Goal: Task Accomplishment & Management: Manage account settings

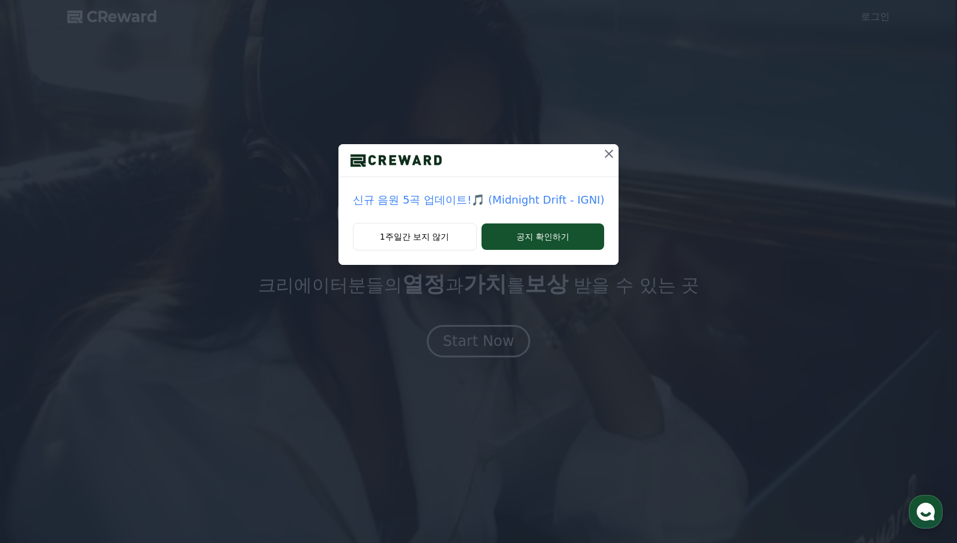
click at [605, 157] on icon at bounding box center [609, 154] width 8 height 8
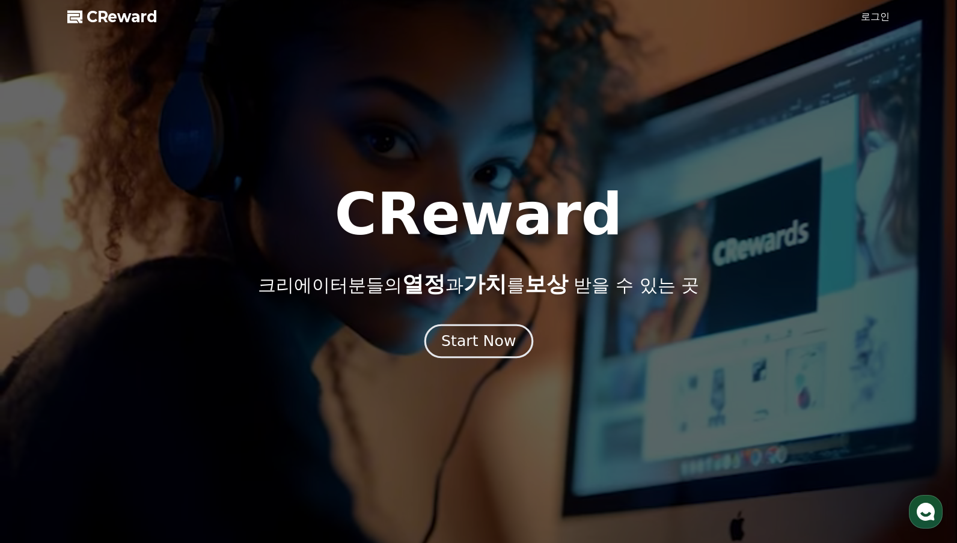
click at [486, 346] on div "Start Now" at bounding box center [478, 341] width 75 height 20
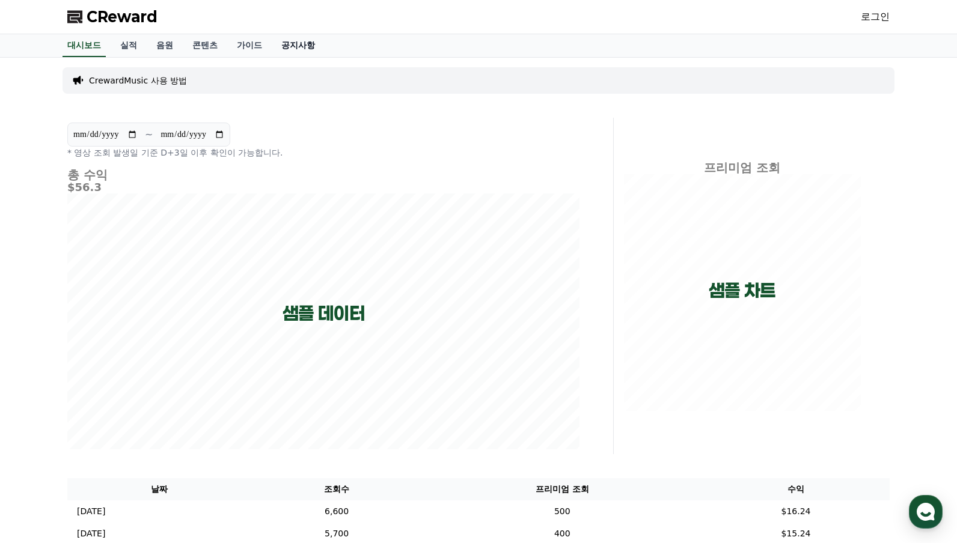
click at [292, 40] on link "공지사항" at bounding box center [298, 45] width 53 height 23
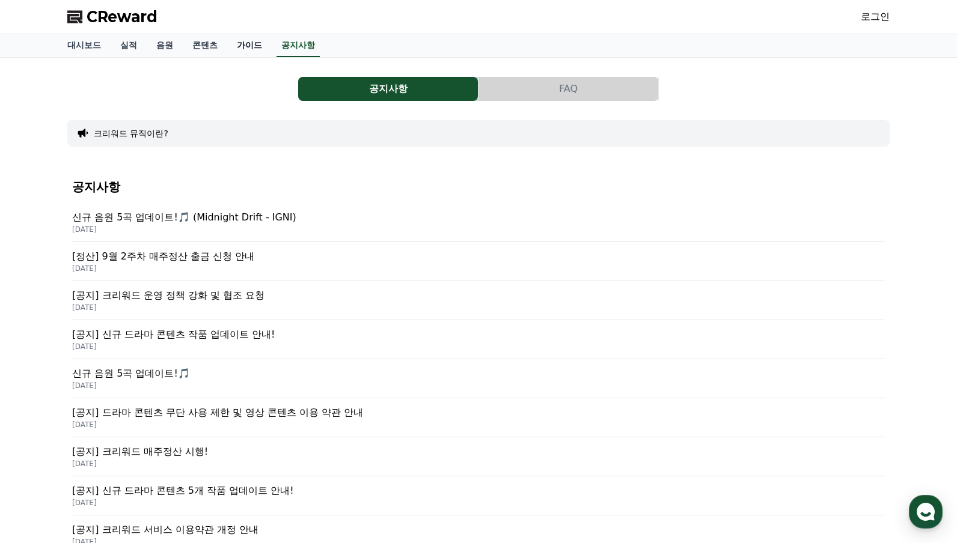
click at [245, 44] on link "가이드" at bounding box center [249, 45] width 44 height 23
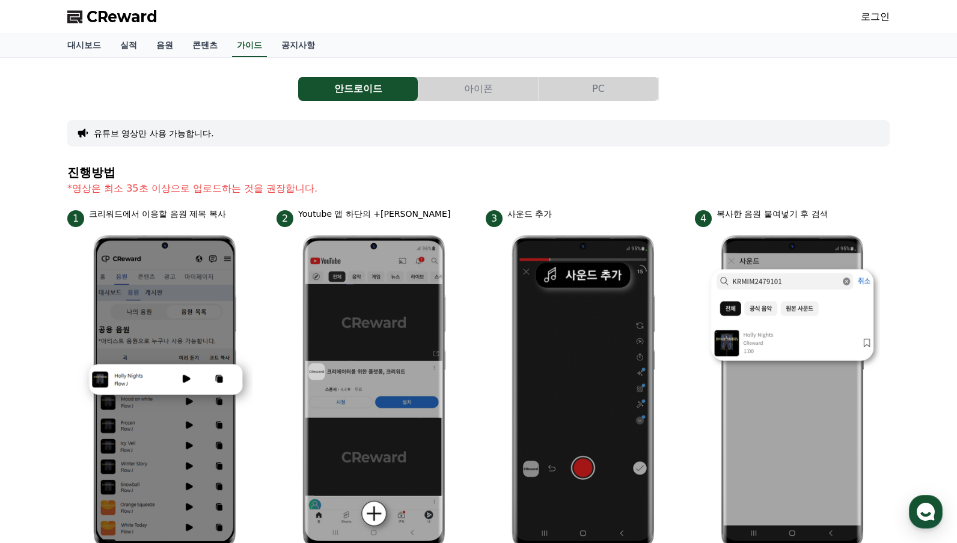
click at [882, 20] on link "로그인" at bounding box center [875, 17] width 29 height 14
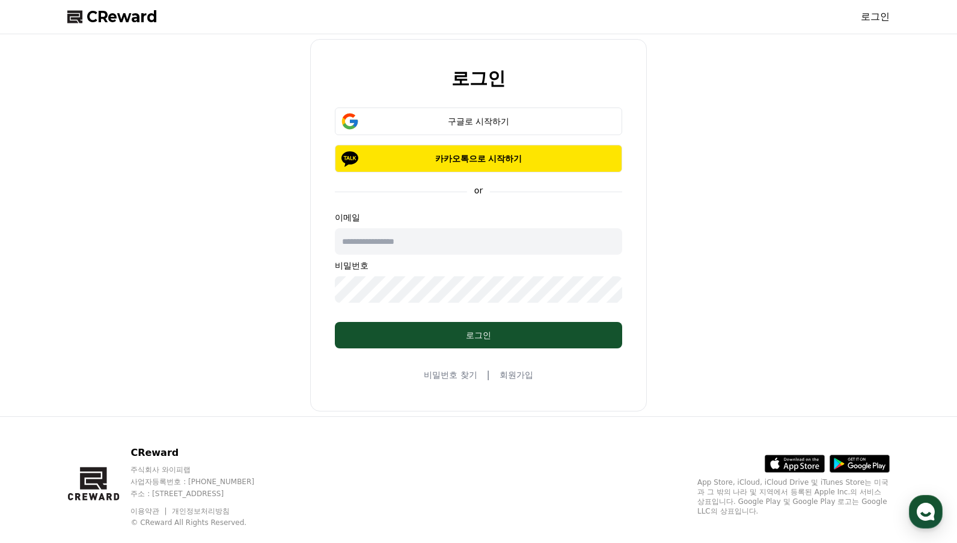
click at [403, 242] on input "text" at bounding box center [478, 241] width 287 height 26
click at [504, 373] on link "회원가입" at bounding box center [516, 375] width 34 height 12
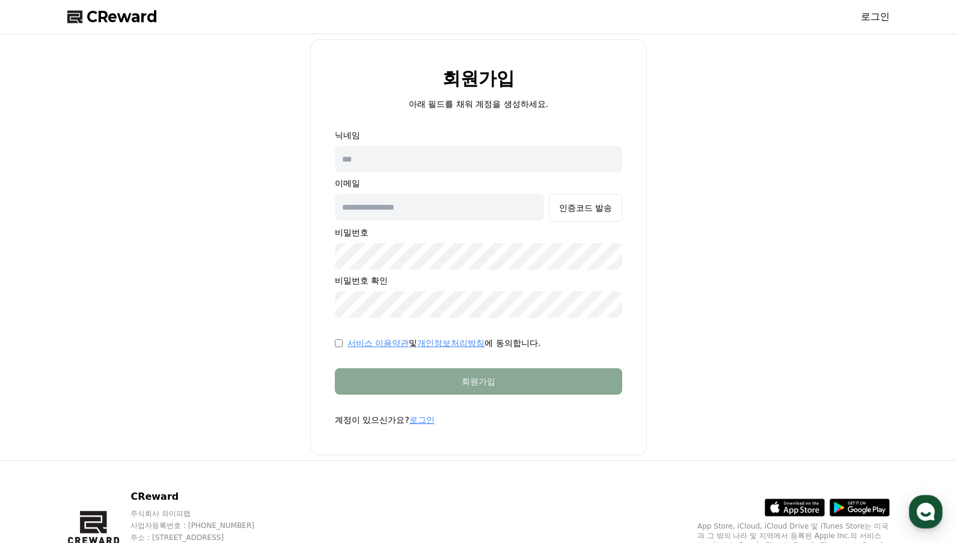
click at [382, 160] on input "text" at bounding box center [478, 159] width 287 height 26
type input "*"
type input "**********"
click at [418, 220] on input "text" at bounding box center [439, 207] width 209 height 26
type input "**********"
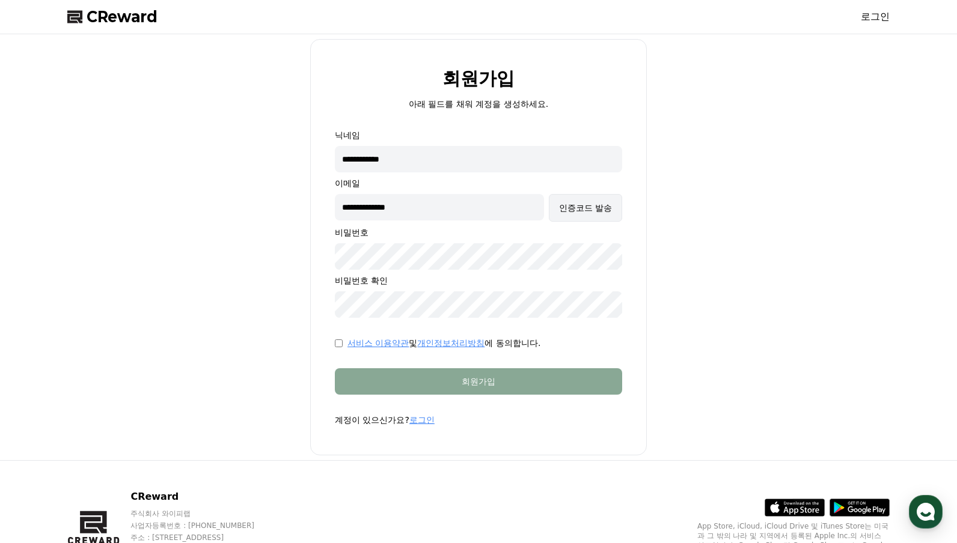
click at [587, 215] on button "인증코드 발송" at bounding box center [585, 208] width 73 height 28
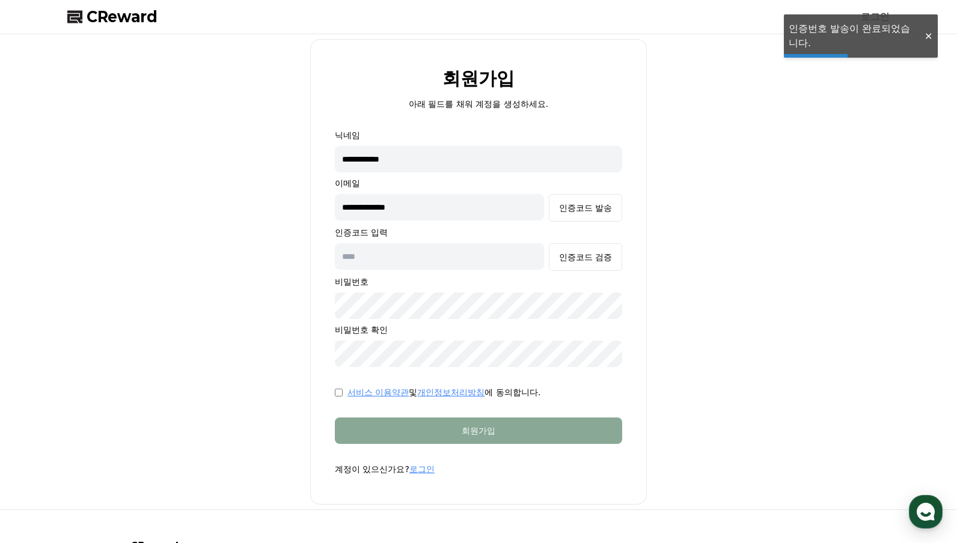
click at [462, 258] on input "text" at bounding box center [439, 256] width 209 height 26
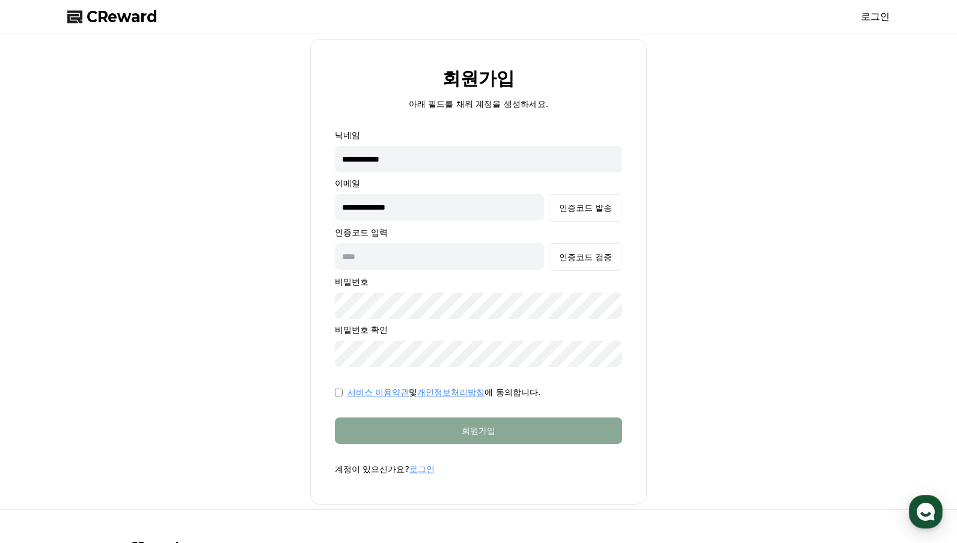
paste input "******"
type input "******"
click at [591, 249] on button "인증코드 검증" at bounding box center [585, 257] width 73 height 28
click at [345, 397] on div "서비스 이용약관 및 개인정보처리방침 에 동의합니다." at bounding box center [478, 392] width 287 height 12
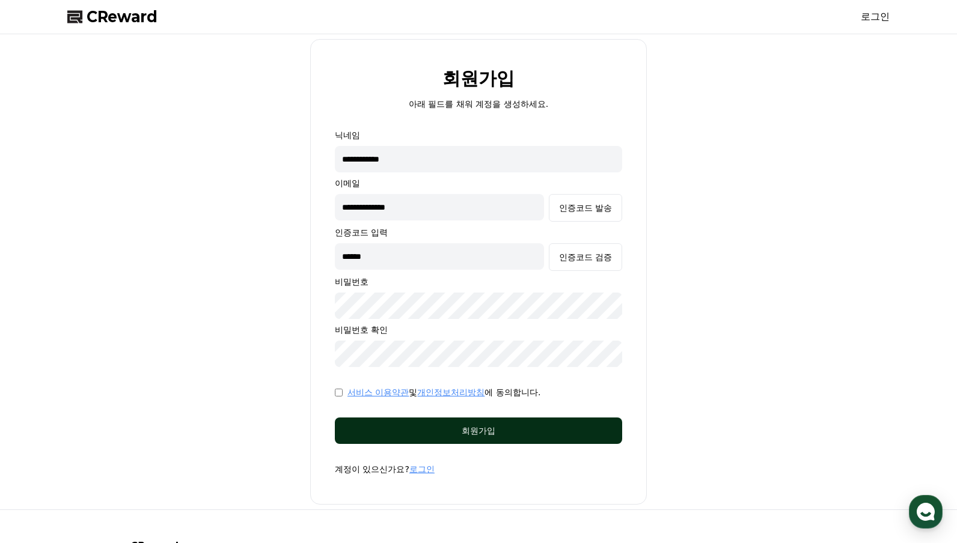
click at [397, 422] on button "회원가입" at bounding box center [478, 431] width 287 height 26
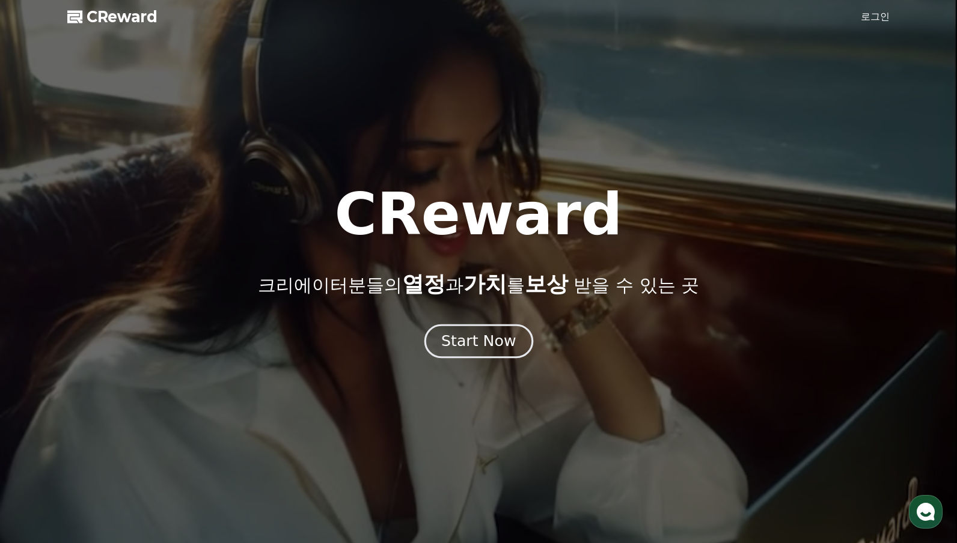
click at [496, 336] on div "Start Now" at bounding box center [478, 341] width 75 height 20
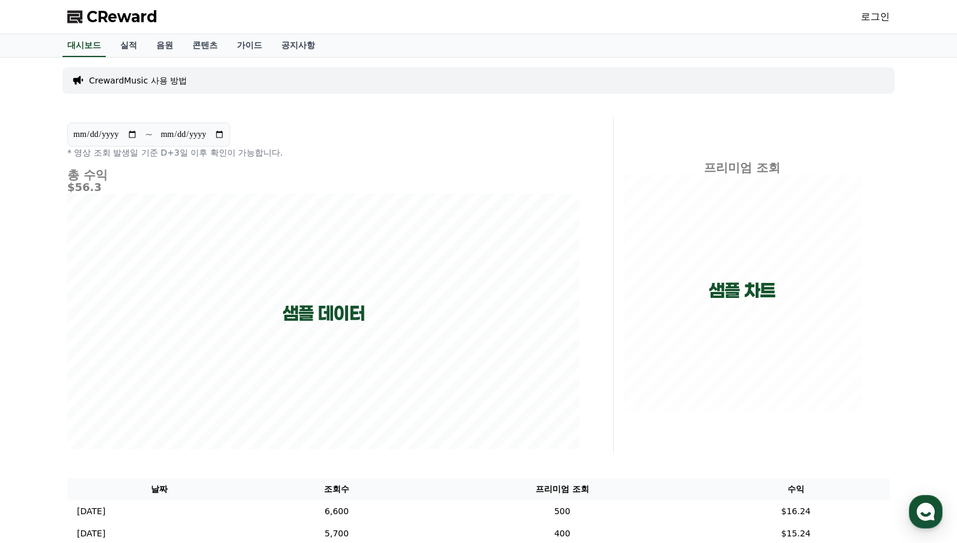
click at [878, 18] on link "로그인" at bounding box center [875, 17] width 29 height 14
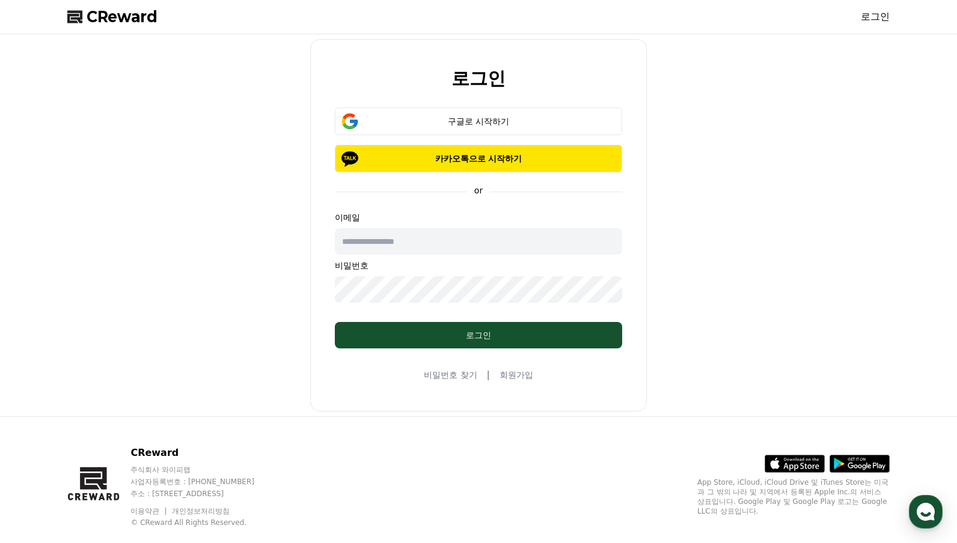
type input "**********"
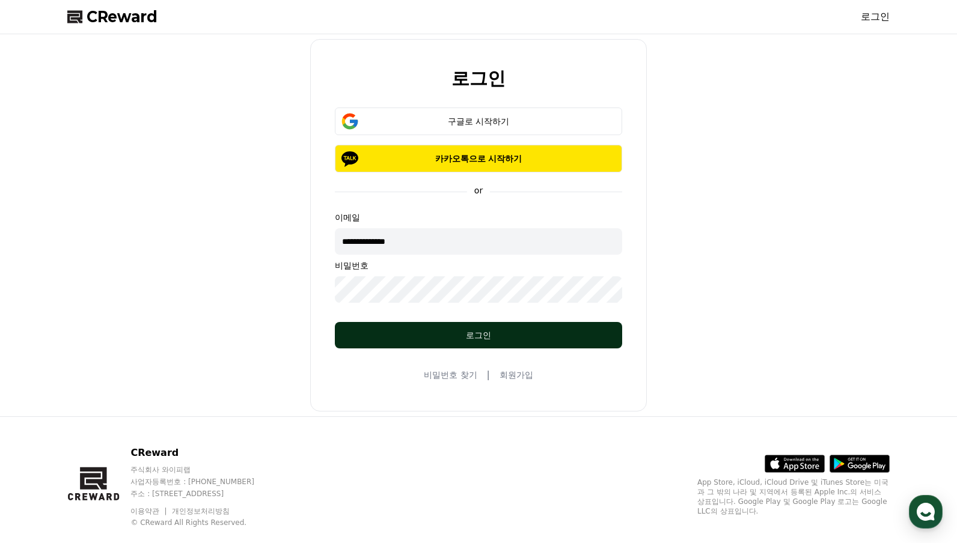
click at [444, 332] on div "로그인" at bounding box center [478, 335] width 239 height 12
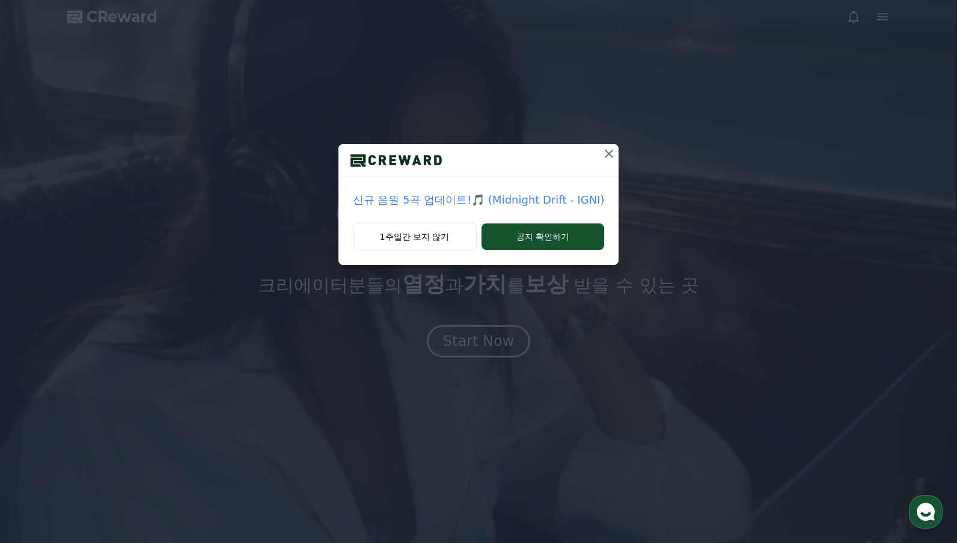
click at [605, 153] on icon at bounding box center [609, 154] width 8 height 8
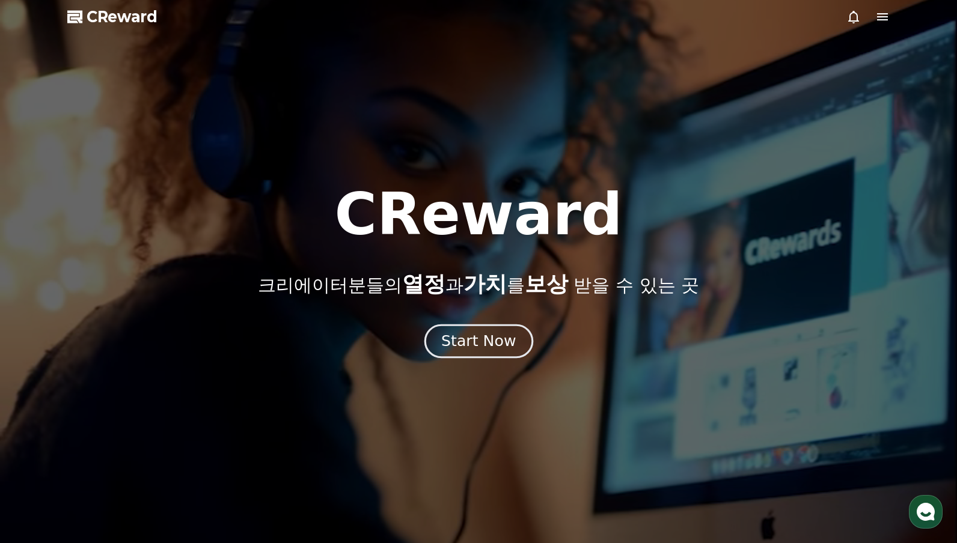
click at [495, 343] on div "Start Now" at bounding box center [478, 341] width 75 height 20
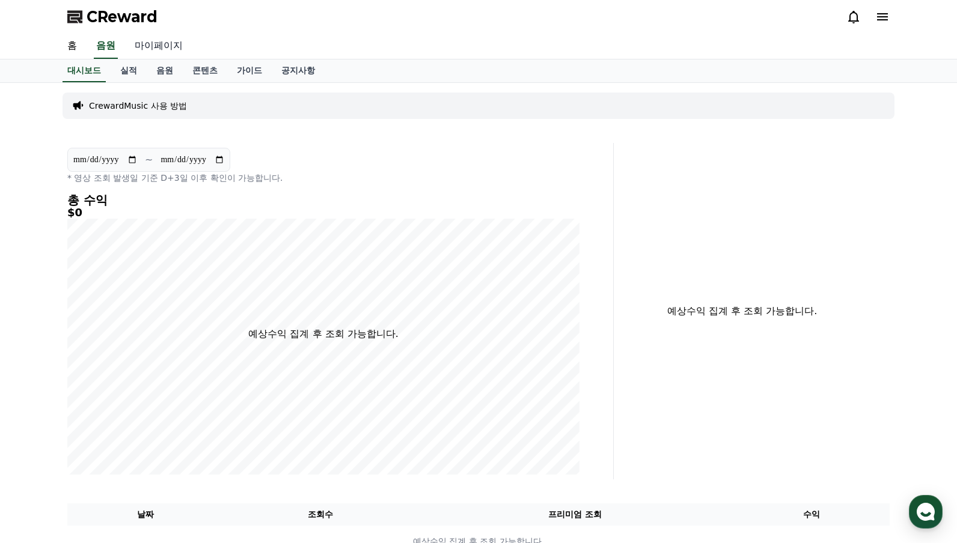
click at [150, 43] on link "마이페이지" at bounding box center [158, 46] width 67 height 25
select select "**********"
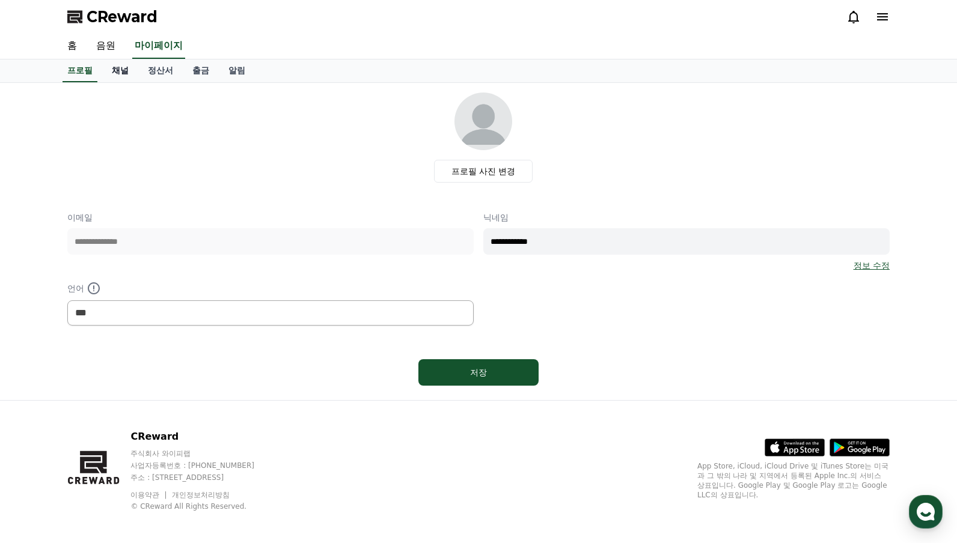
click at [112, 72] on link "채널" at bounding box center [120, 71] width 36 height 23
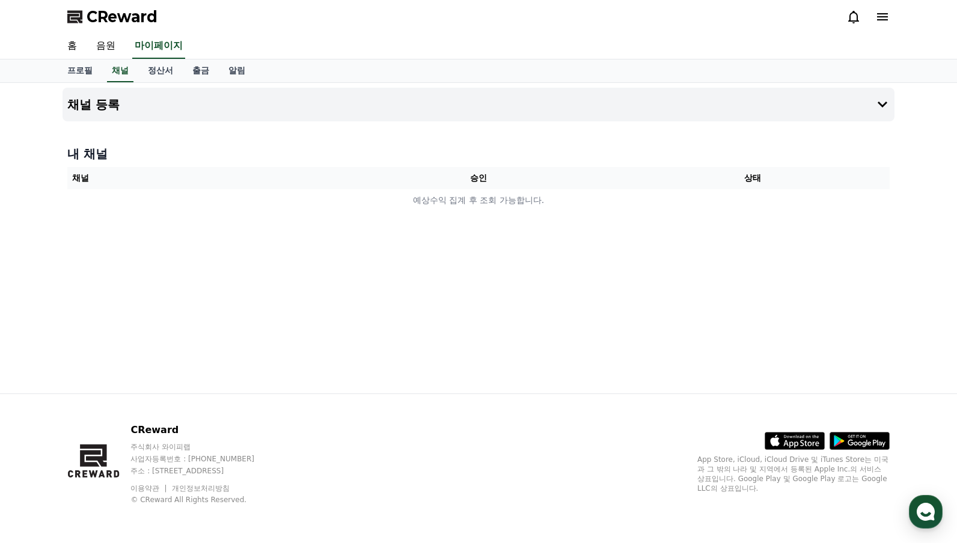
click at [486, 178] on th "승인" at bounding box center [478, 178] width 274 height 22
click at [414, 113] on button "채널 등록" at bounding box center [479, 105] width 832 height 34
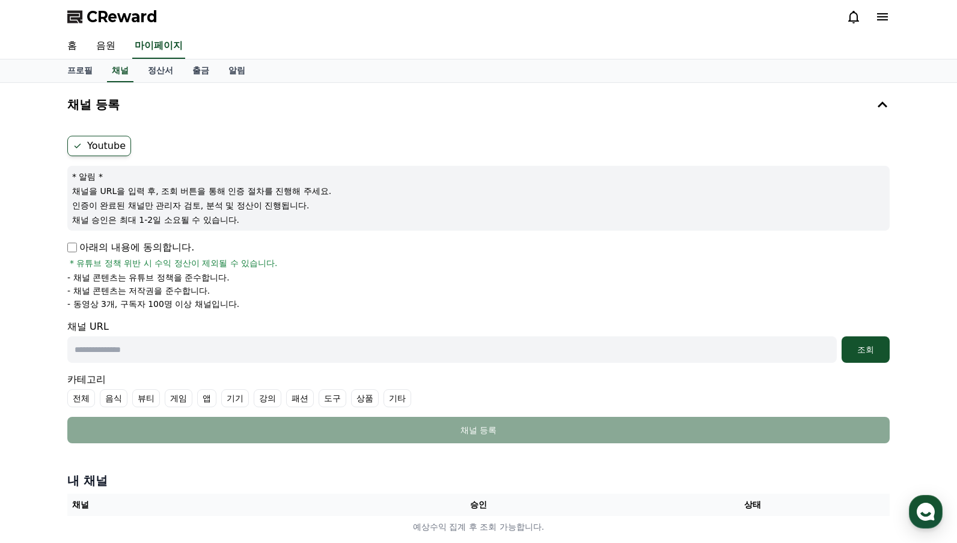
drag, startPoint x: 97, startPoint y: 194, endPoint x: 304, endPoint y: 196, distance: 207.4
click at [304, 196] on p "채널을 URL을 입력 후, 조회 버튼을 통해 인증 절차를 진행해 주세요." at bounding box center [478, 191] width 813 height 12
drag, startPoint x: 96, startPoint y: 212, endPoint x: 238, endPoint y: 220, distance: 142.1
click at [238, 220] on div "* 알림 * 채널을 URL을 입력 후, 조회 버튼을 통해 인증 절차를 진행해 주세요. 인증이 완료된 채널만 관리자 검토, 분석 및 정산이 진행…" at bounding box center [478, 198] width 822 height 65
drag, startPoint x: 117, startPoint y: 266, endPoint x: 228, endPoint y: 297, distance: 115.5
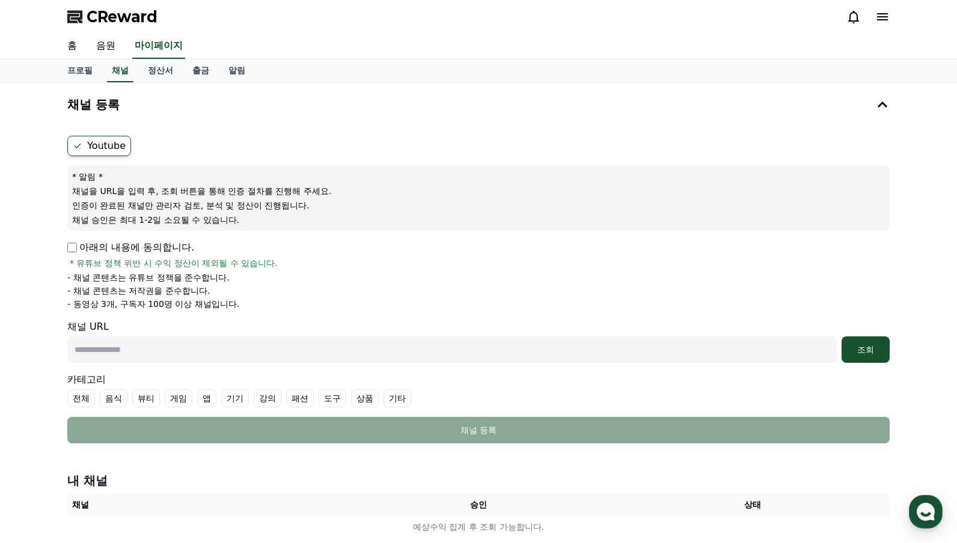
click at [228, 297] on div "아래의 내용에 동의합니다. * 유튜브 정책 위반 시 수익 정산이 제외될 수 있습니다. - 채널 콘텐츠는 유튜브 정책을 준수합니다. - 채널 콘…" at bounding box center [478, 275] width 822 height 70
drag, startPoint x: 231, startPoint y: 319, endPoint x: 44, endPoint y: 264, distance: 195.2
click at [44, 264] on div "채널 등록 Youtube * 알림 * 채널을 URL을 입력 후, 조회 버튼을 통해 인증 절차를 진행해 주세요. 인증이 완료된 채널만 관리자 검…" at bounding box center [478, 315] width 957 height 465
click at [133, 311] on form "Youtube * 알림 * 채널을 URL을 입력 후, 조회 버튼을 통해 인증 절차를 진행해 주세요. 인증이 완료된 채널만 관리자 검토, 분석 …" at bounding box center [478, 290] width 822 height 308
drag, startPoint x: 91, startPoint y: 196, endPoint x: 177, endPoint y: 229, distance: 92.1
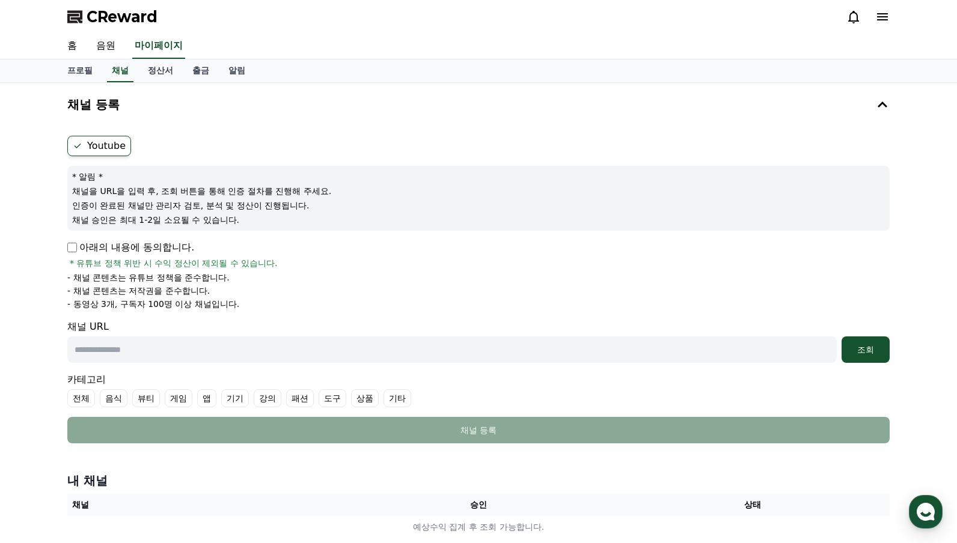
click at [178, 229] on div "* 알림 * 채널을 URL을 입력 후, 조회 버튼을 통해 인증 절차를 진행해 주세요. 인증이 완료된 채널만 관리자 검토, 분석 및 정산이 진행…" at bounding box center [478, 198] width 822 height 65
click at [177, 229] on div "* 알림 * 채널을 URL을 입력 후, 조회 버튼을 통해 인증 절차를 진행해 주세요. 인증이 완료된 채널만 관리자 검토, 분석 및 정산이 진행…" at bounding box center [478, 198] width 822 height 65
click at [151, 70] on link "정산서" at bounding box center [160, 71] width 44 height 23
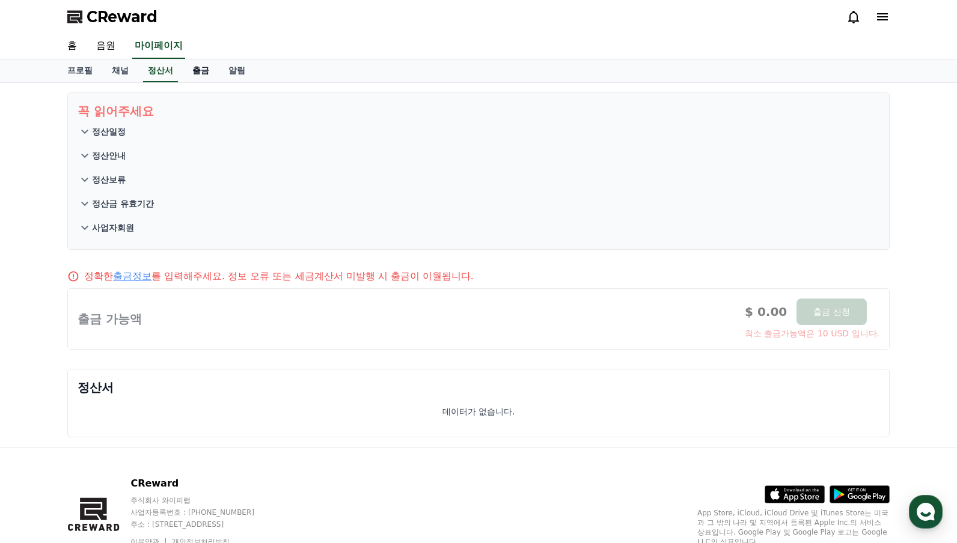
click at [191, 67] on link "출금" at bounding box center [201, 71] width 36 height 23
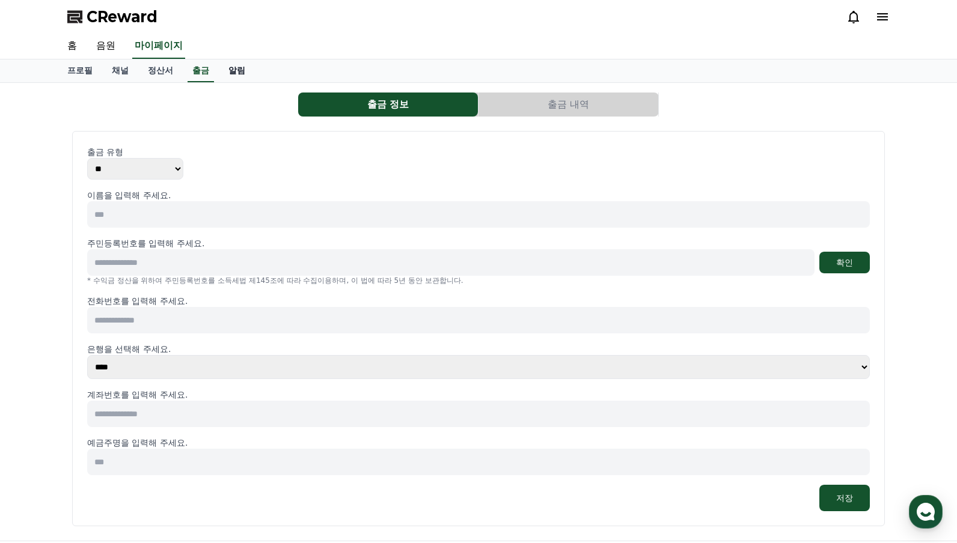
click at [227, 72] on link "알림" at bounding box center [237, 71] width 36 height 23
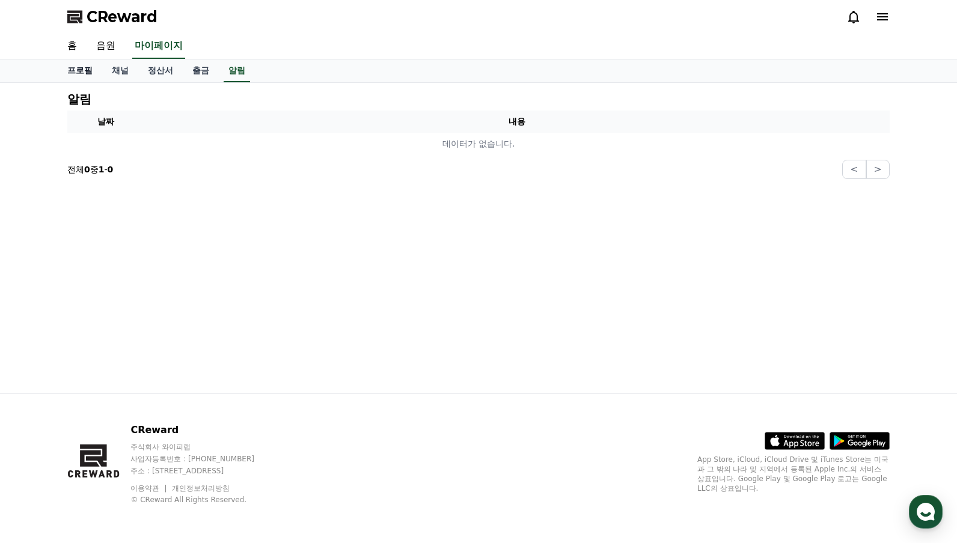
click at [92, 74] on link "프로필" at bounding box center [80, 71] width 44 height 23
select select "**********"
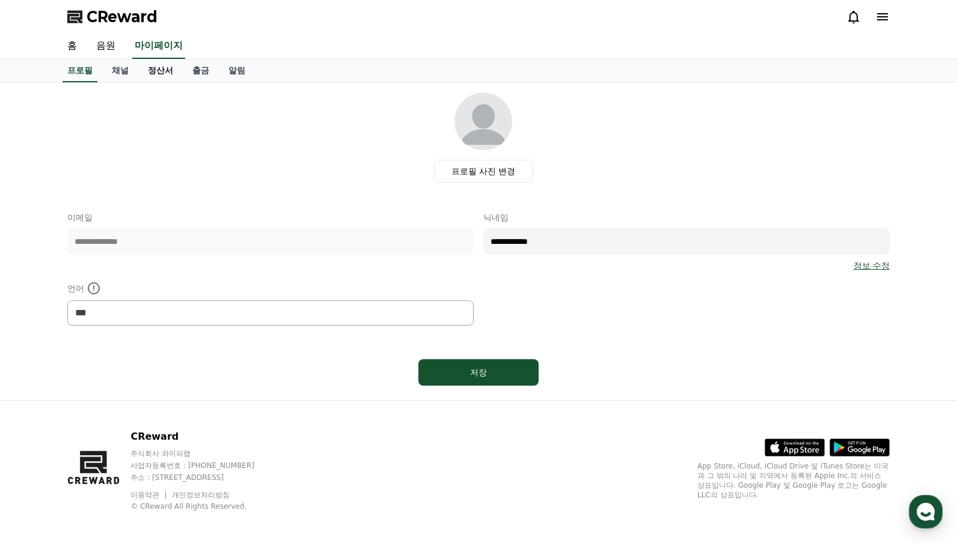
click at [139, 74] on link "정산서" at bounding box center [160, 71] width 44 height 23
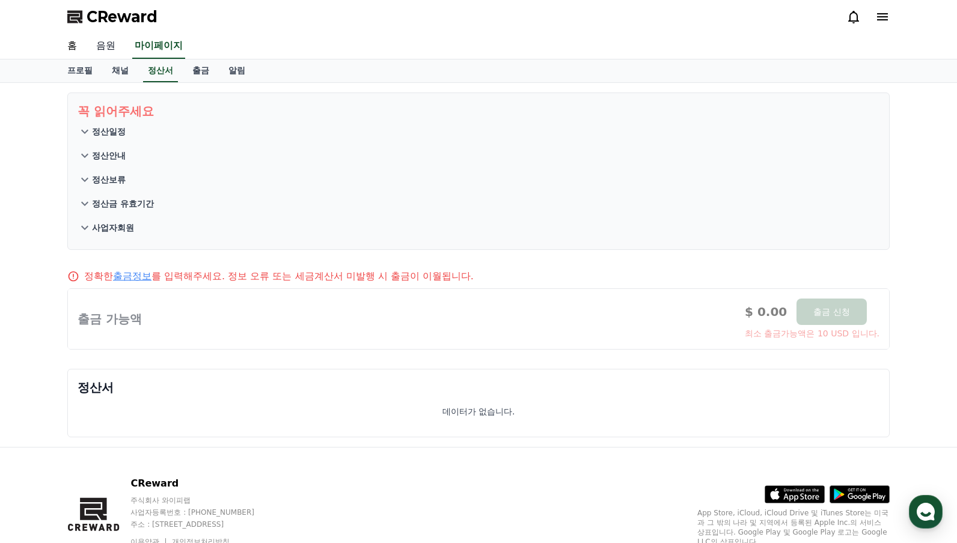
click at [97, 39] on link "음원" at bounding box center [106, 46] width 38 height 25
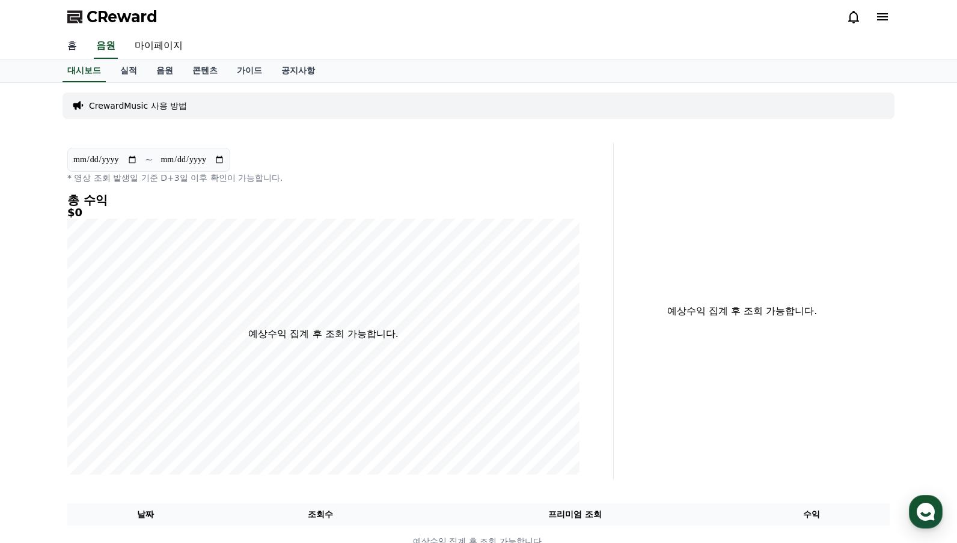
click at [73, 46] on link "홈" at bounding box center [72, 46] width 29 height 25
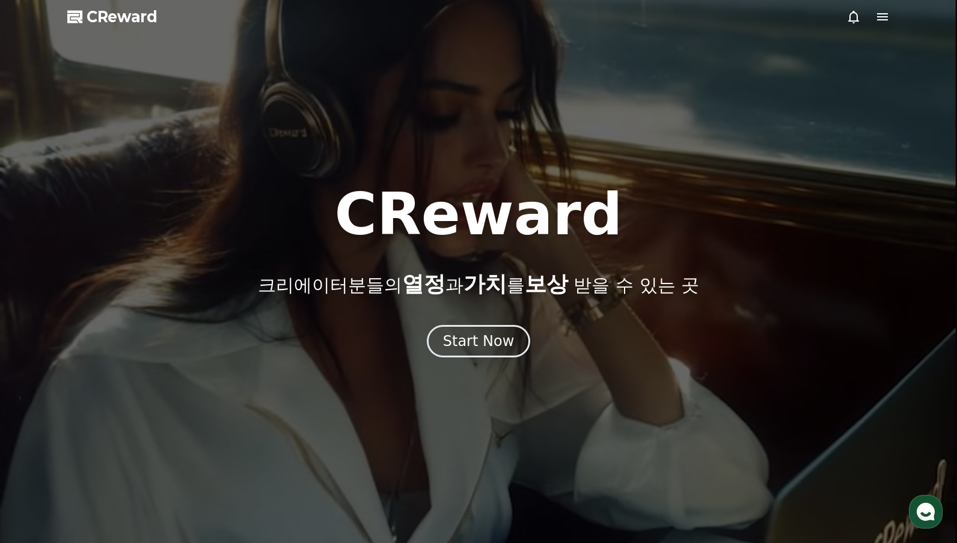
click at [881, 20] on icon at bounding box center [882, 16] width 11 height 7
